Goal: Task Accomplishment & Management: Manage account settings

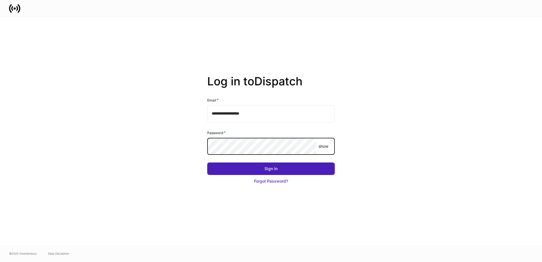
click at [298, 169] on button "Sign In" at bounding box center [271, 168] width 128 height 12
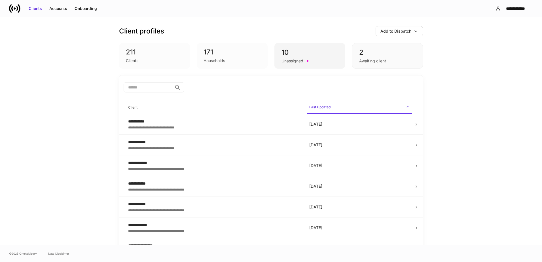
click at [312, 50] on div "10" at bounding box center [309, 52] width 57 height 9
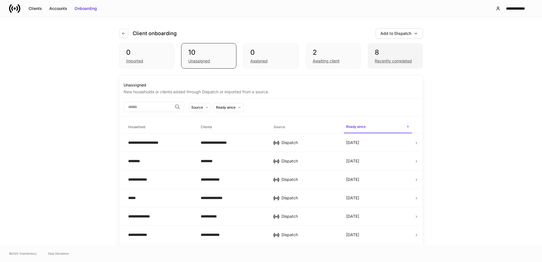
click at [381, 51] on div "8" at bounding box center [395, 52] width 41 height 9
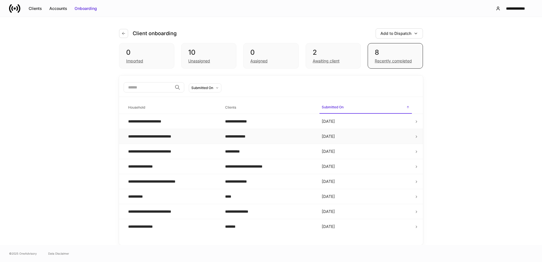
click at [167, 138] on div "**********" at bounding box center [159, 136] width 62 height 6
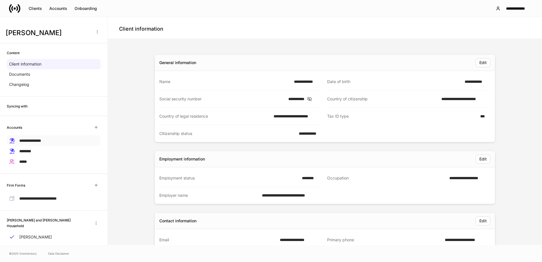
click at [35, 141] on span "**********" at bounding box center [30, 141] width 22 height 4
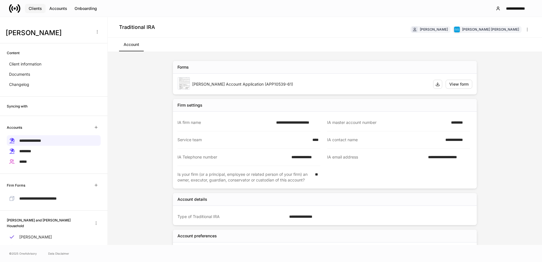
click at [35, 8] on div "Clients" at bounding box center [35, 9] width 13 height 6
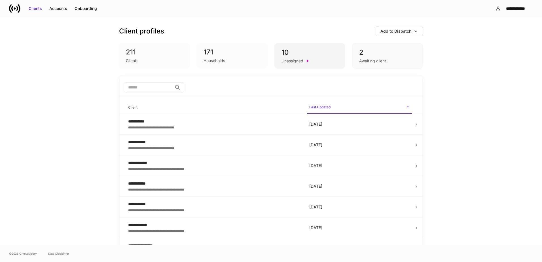
click at [306, 56] on div "10" at bounding box center [309, 52] width 57 height 9
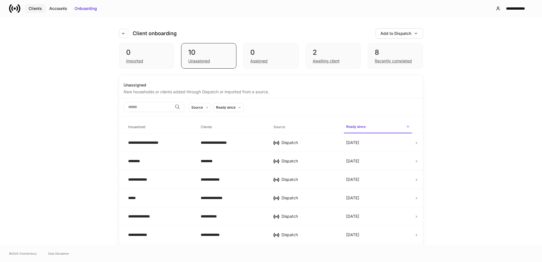
click at [35, 10] on div "Clients" at bounding box center [35, 9] width 13 height 6
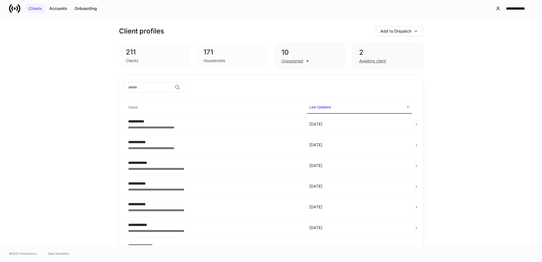
click at [38, 9] on div "Clients" at bounding box center [35, 9] width 13 height 6
click at [292, 51] on div "10" at bounding box center [309, 52] width 57 height 9
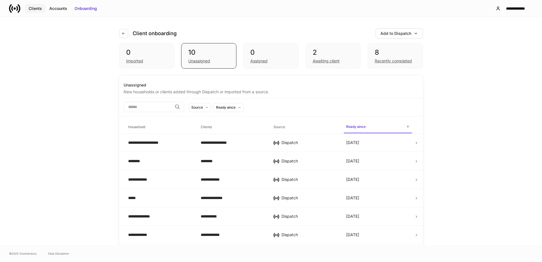
click at [41, 9] on div "Clients" at bounding box center [35, 9] width 13 height 6
